Goal: Use online tool/utility: Utilize a website feature to perform a specific function

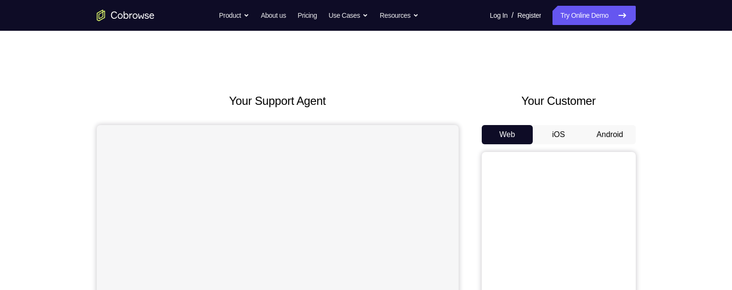
click at [599, 131] on button "Android" at bounding box center [610, 134] width 52 height 19
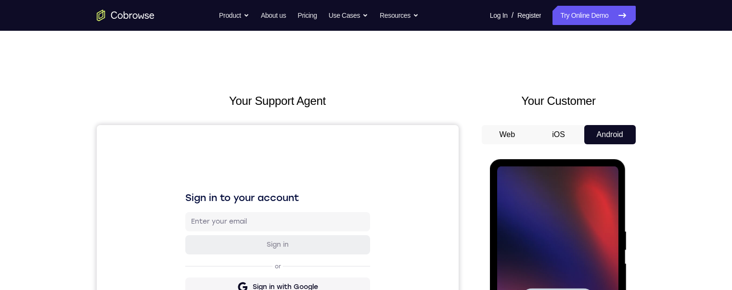
scroll to position [96, 0]
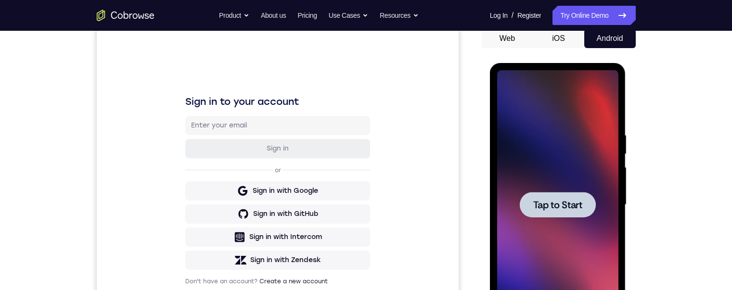
click at [572, 207] on span "Tap to Start" at bounding box center [557, 205] width 49 height 10
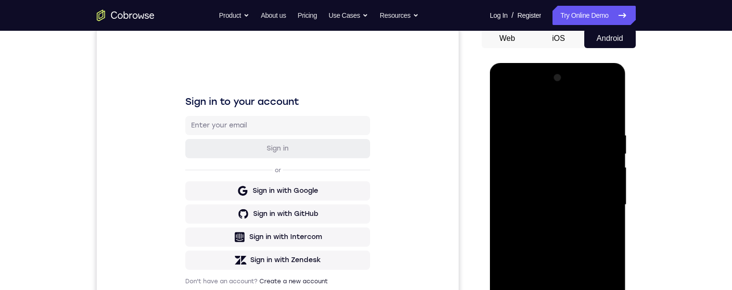
scroll to position [193, 0]
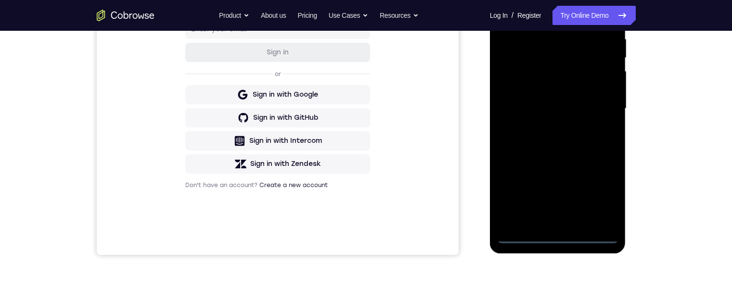
click at [561, 233] on div at bounding box center [557, 109] width 121 height 270
click at [595, 199] on div at bounding box center [557, 109] width 121 height 270
click at [570, 14] on div at bounding box center [557, 109] width 121 height 270
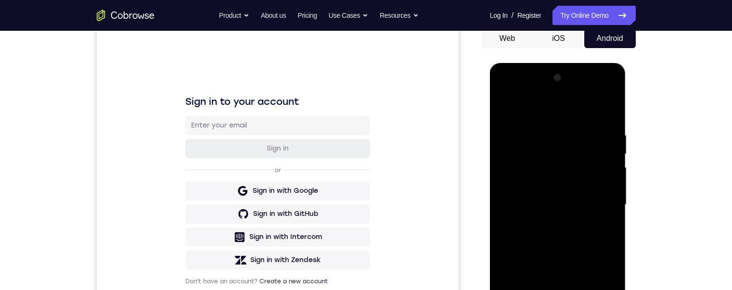
click at [598, 200] on div at bounding box center [557, 205] width 121 height 270
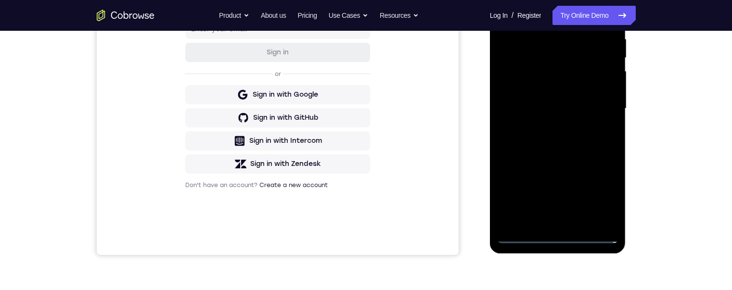
click at [547, 126] on div at bounding box center [557, 109] width 121 height 270
click at [551, 100] on div at bounding box center [557, 109] width 121 height 270
click at [519, 87] on div at bounding box center [557, 109] width 121 height 270
click at [533, 106] on div at bounding box center [557, 109] width 121 height 270
click at [542, 140] on div at bounding box center [557, 109] width 121 height 270
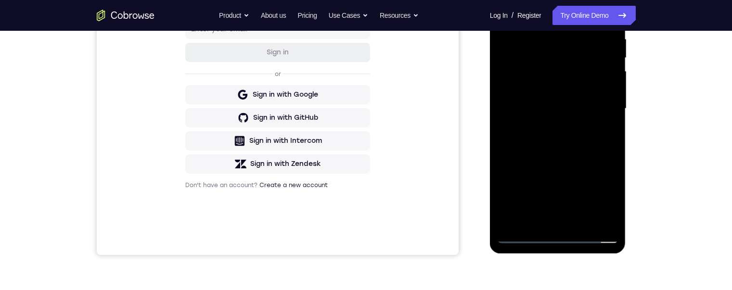
click at [562, 148] on div at bounding box center [557, 109] width 121 height 270
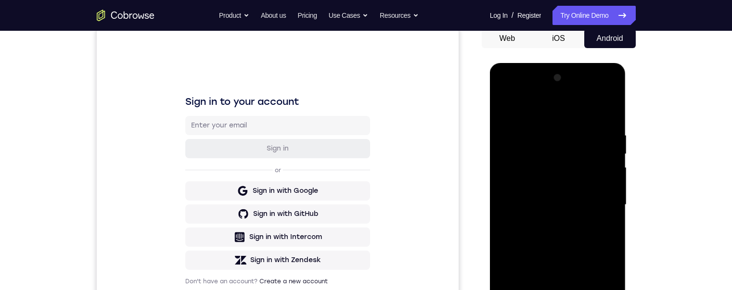
click at [612, 105] on div at bounding box center [557, 205] width 121 height 270
click at [506, 110] on div at bounding box center [557, 205] width 121 height 270
click at [574, 133] on div at bounding box center [557, 205] width 121 height 270
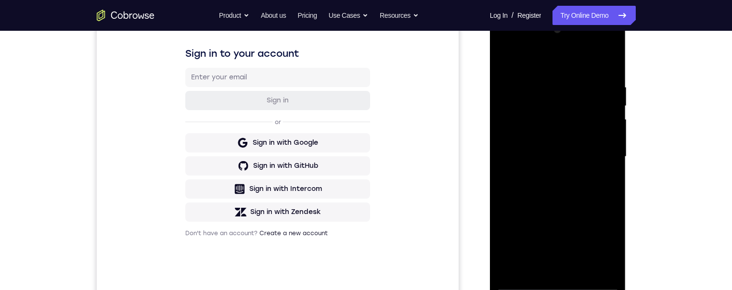
click at [603, 62] on div at bounding box center [557, 157] width 121 height 270
click at [549, 84] on div at bounding box center [557, 157] width 121 height 270
click at [605, 66] on div at bounding box center [557, 157] width 121 height 270
click at [580, 266] on div at bounding box center [557, 157] width 121 height 270
click at [564, 204] on div at bounding box center [557, 157] width 121 height 270
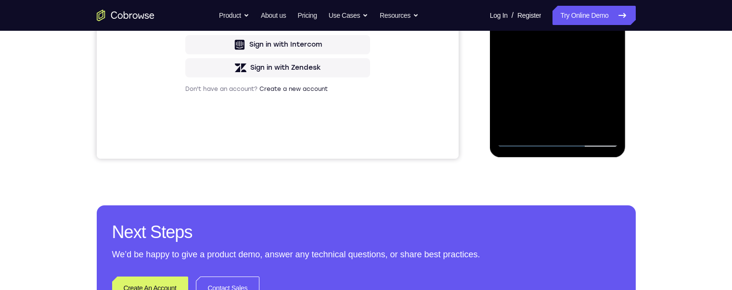
scroll to position [246, 0]
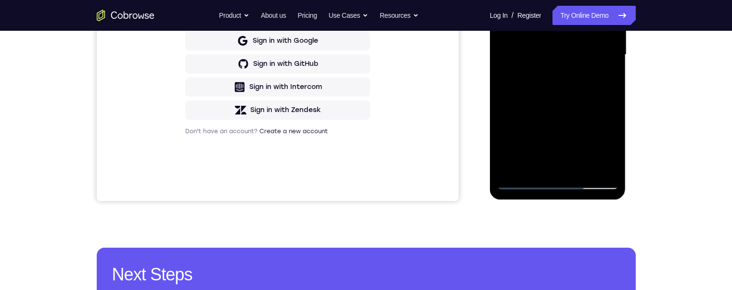
click at [599, 20] on div at bounding box center [557, 55] width 121 height 270
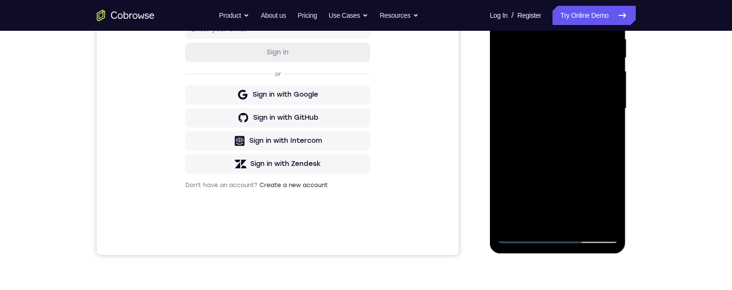
click at [514, 10] on div at bounding box center [557, 109] width 121 height 270
click at [509, 12] on div at bounding box center [557, 109] width 121 height 270
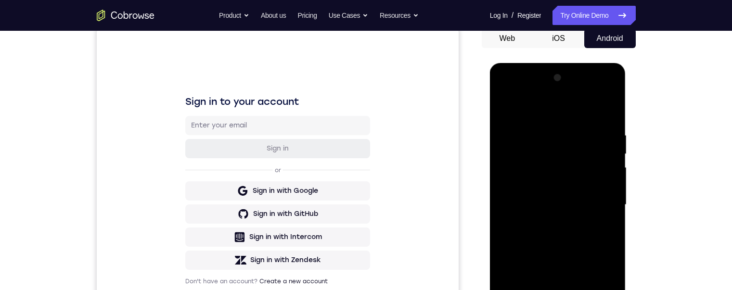
drag, startPoint x: 557, startPoint y: 225, endPoint x: 558, endPoint y: 238, distance: 13.1
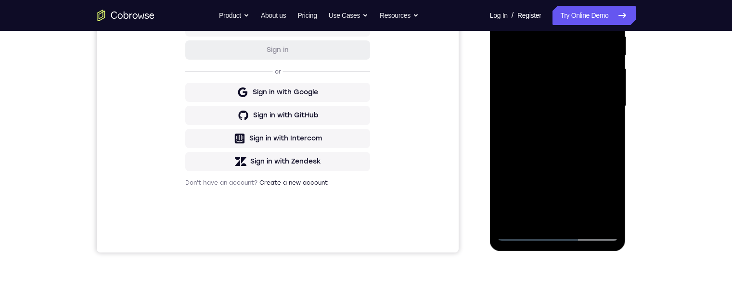
click at [559, 130] on div at bounding box center [557, 107] width 121 height 270
click at [601, 216] on div at bounding box center [557, 107] width 121 height 270
